Goal: Find contact information: Find contact information

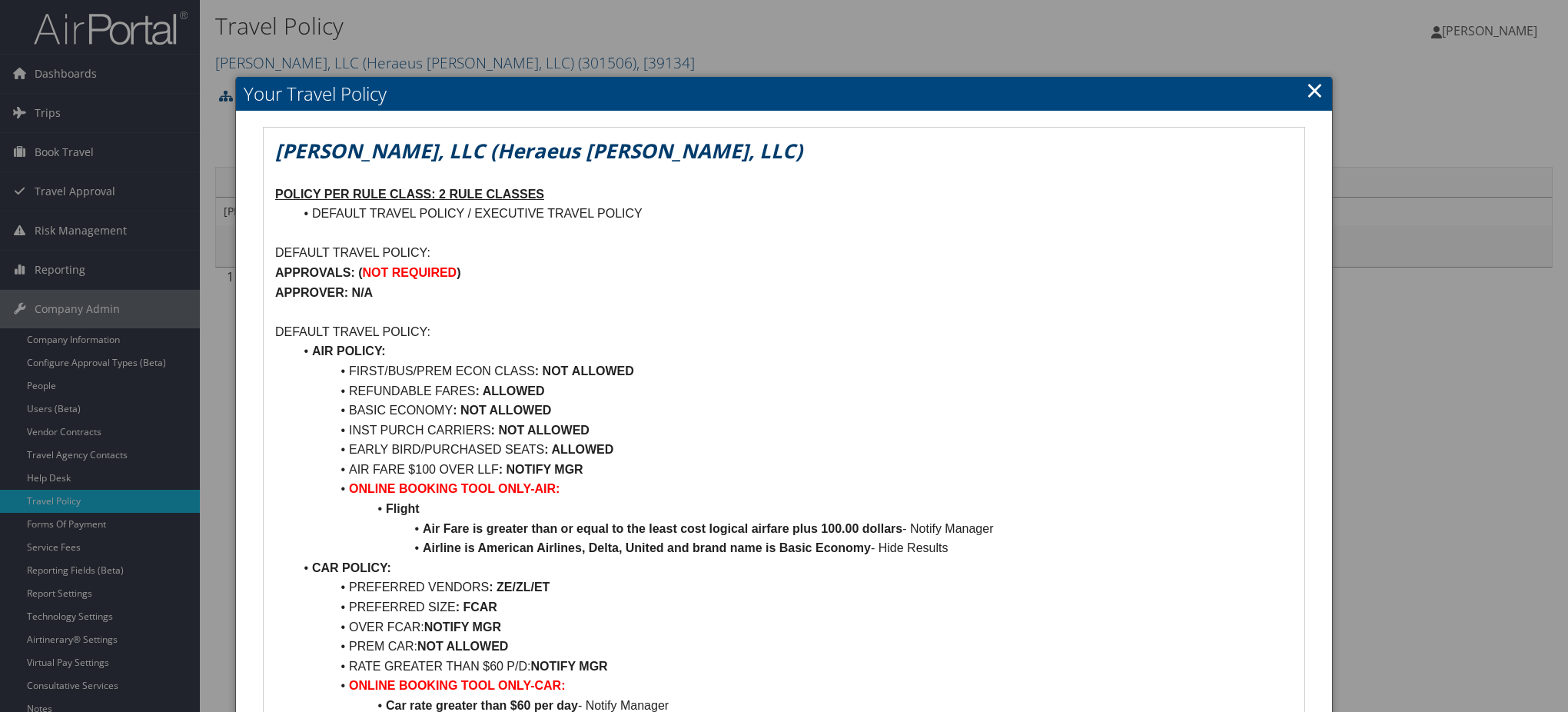
scroll to position [1024, 0]
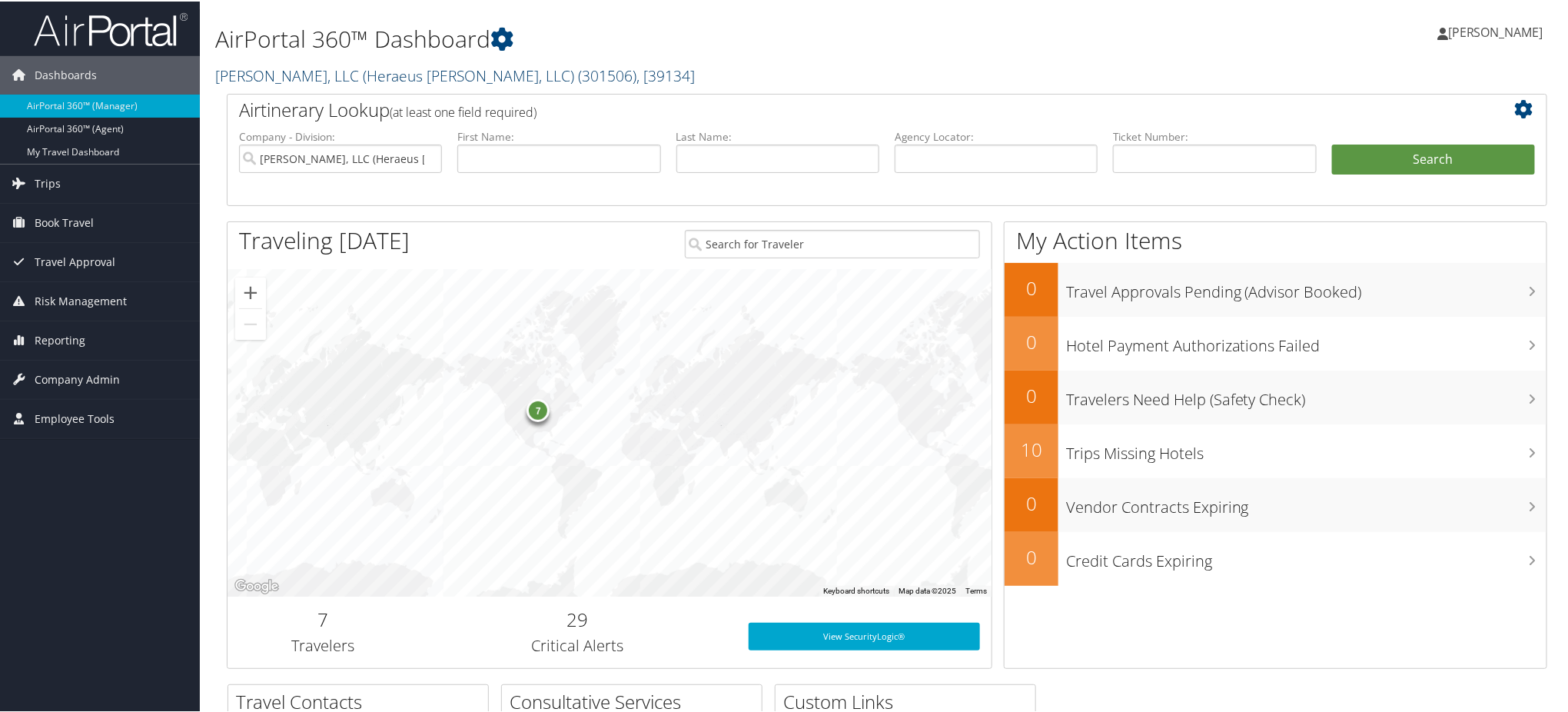
click at [321, 69] on link "Kulzer, LLC (Heraeus Kulzer, LLC) ( 301506 ) , [ 39134 ]" at bounding box center [455, 75] width 480 height 21
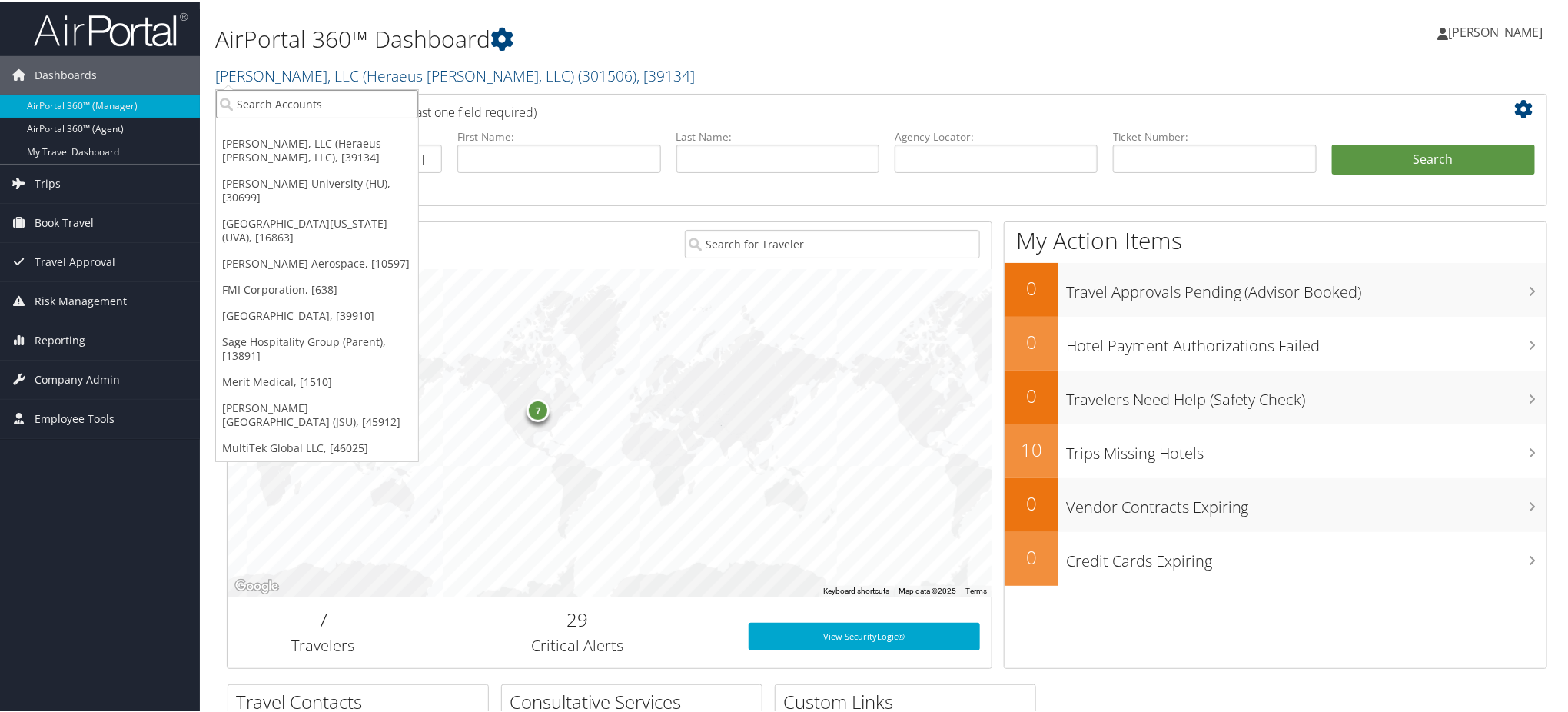
click at [313, 99] on input "search" at bounding box center [316, 103] width 202 height 29
type input "venture glo"
click at [329, 141] on div "Account" at bounding box center [341, 145] width 266 height 13
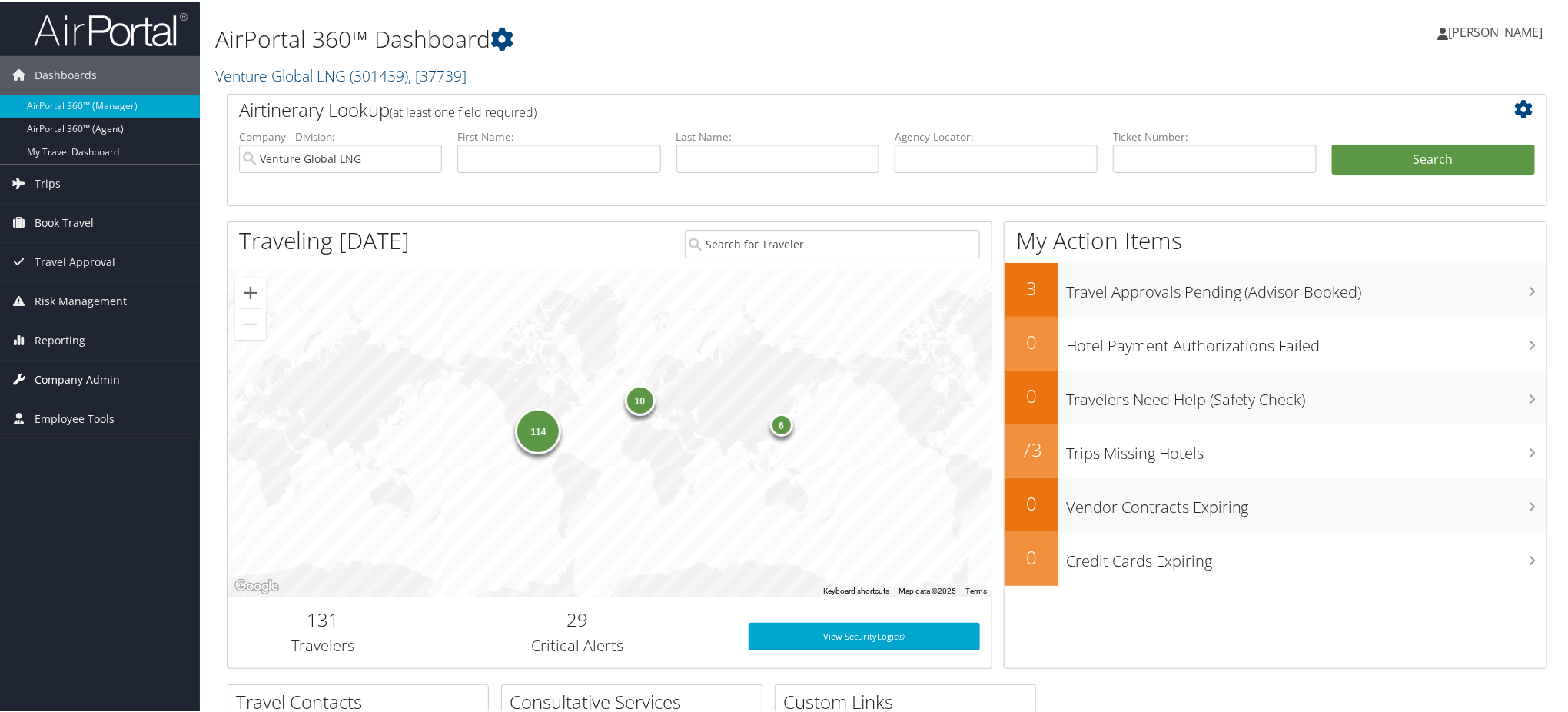
click at [111, 379] on span "Company Admin" at bounding box center [77, 379] width 85 height 38
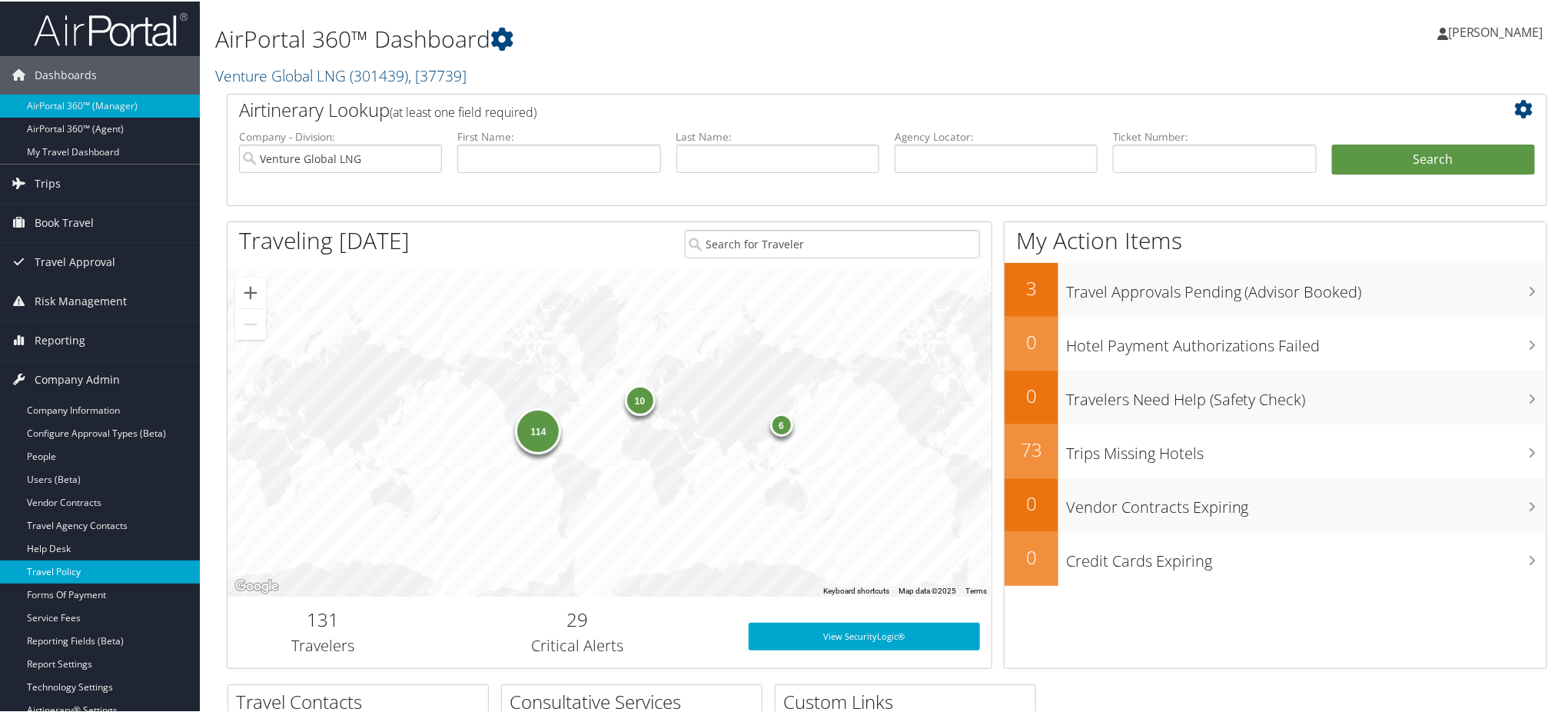
click at [121, 572] on link "Travel Policy" at bounding box center [100, 570] width 200 height 23
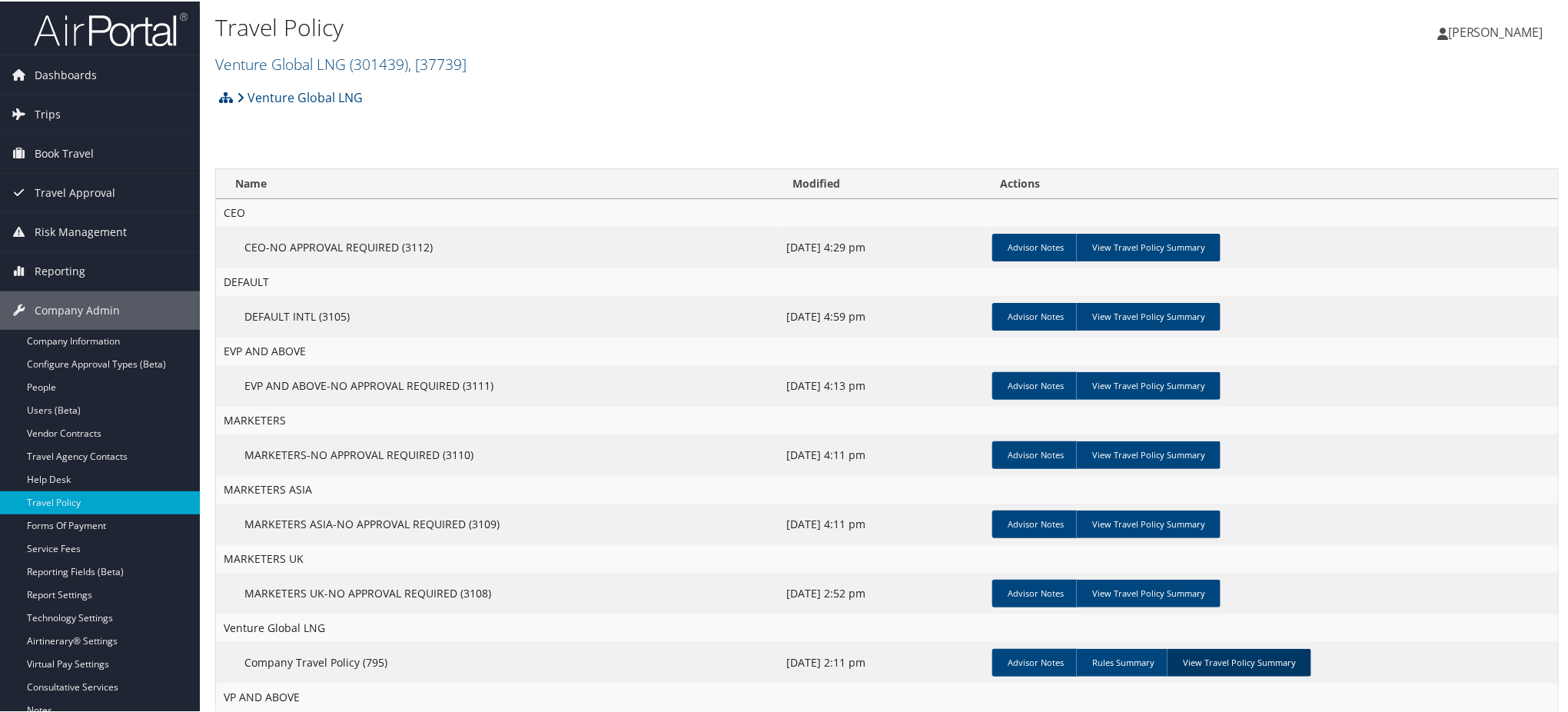
click at [1232, 660] on link "View Travel Policy Summary" at bounding box center [1239, 660] width 145 height 28
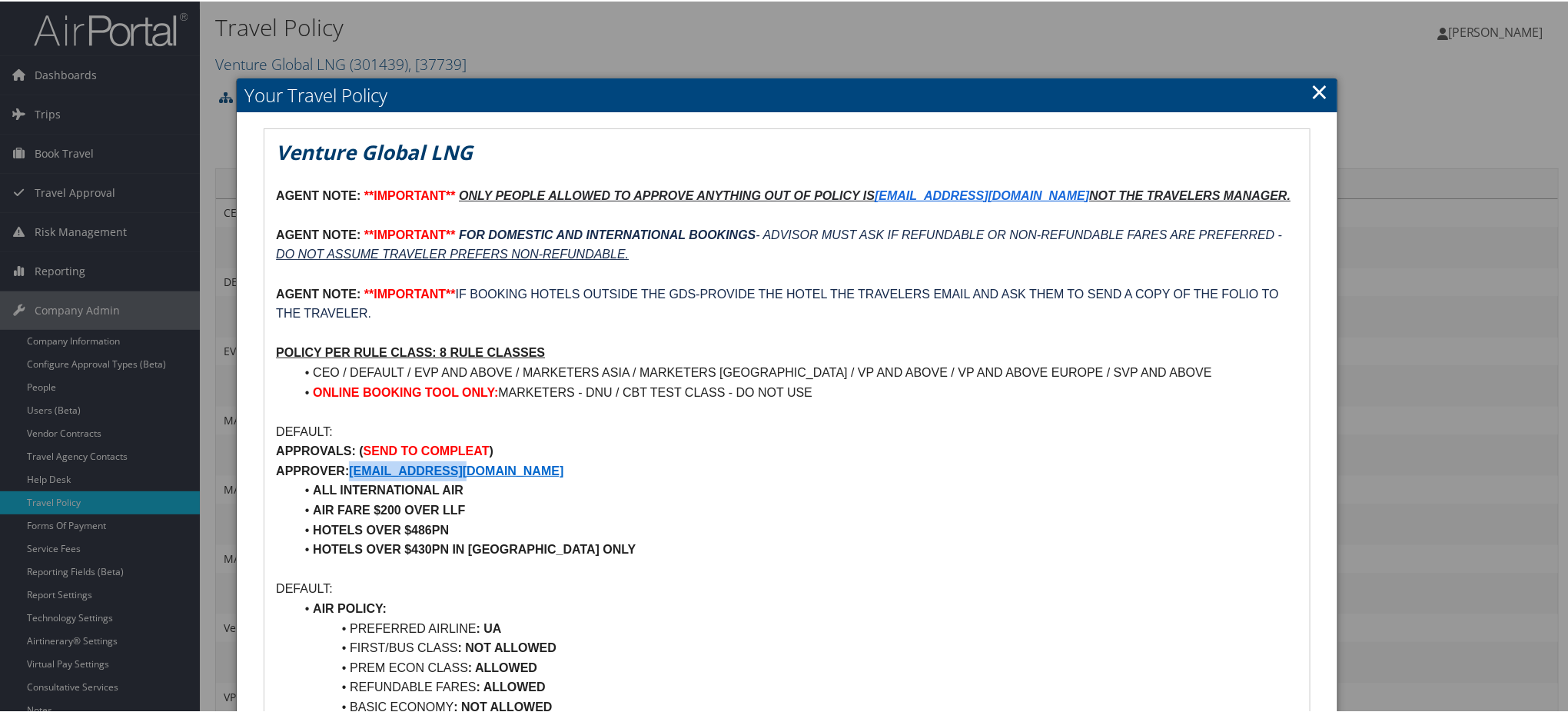
drag, startPoint x: 496, startPoint y: 471, endPoint x: 354, endPoint y: 476, distance: 142.1
click at [354, 476] on p "APPROVER: TRAVEL@VGLNG.COM" at bounding box center [787, 470] width 1023 height 20
copy strong "TRAVEL@VGLNG.COM"
click at [1311, 89] on link "×" at bounding box center [1320, 90] width 17 height 31
